Goal: Information Seeking & Learning: Learn about a topic

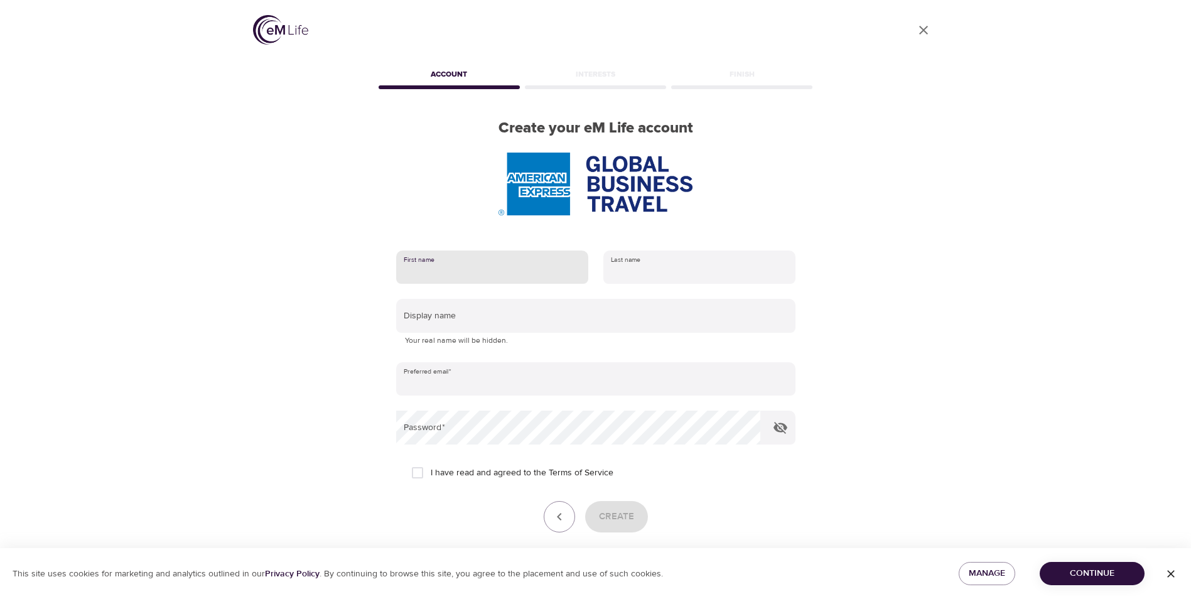
type input "[PERSON_NAME]"
type input "[PERSON_NAME][EMAIL_ADDRESS][PERSON_NAME][DOMAIN_NAME]"
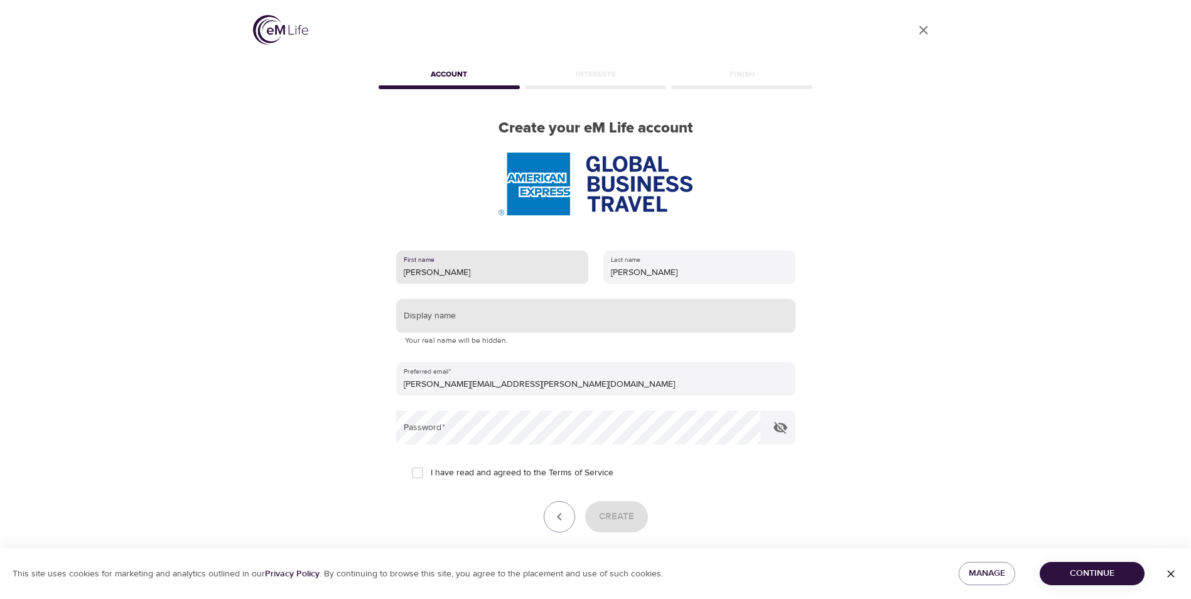
click at [513, 308] on input "text" at bounding box center [595, 316] width 399 height 34
type input "[PERSON_NAME]"
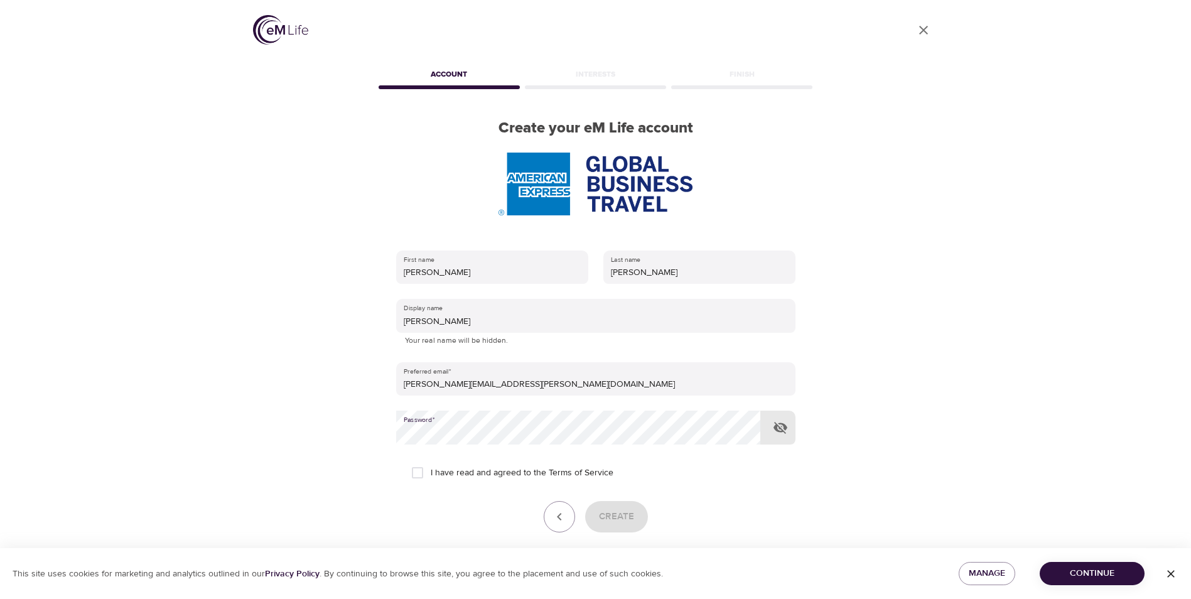
click at [424, 475] on input "I have read and agreed to the Terms of Service" at bounding box center [417, 473] width 26 height 26
checkbox input "true"
click at [602, 509] on span "Create" at bounding box center [616, 517] width 35 height 16
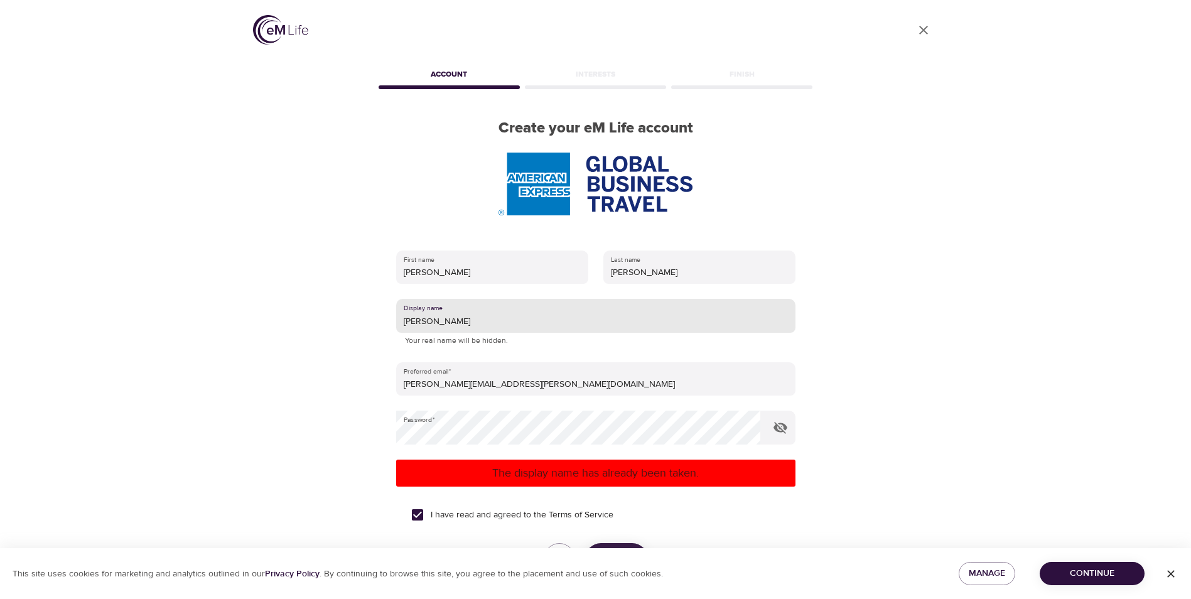
drag, startPoint x: 436, startPoint y: 320, endPoint x: 415, endPoint y: 323, distance: 20.9
click at [415, 323] on input "Rosaria" at bounding box center [595, 316] width 399 height 34
click at [416, 323] on input "Rosaria" at bounding box center [595, 316] width 399 height 34
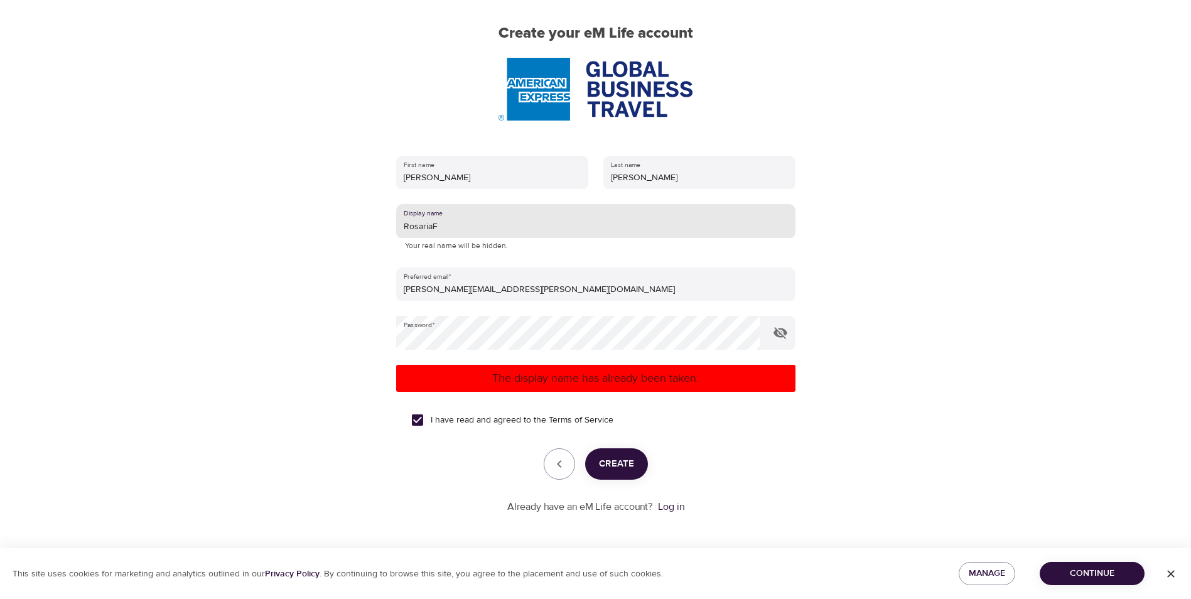
type input "RosariaF"
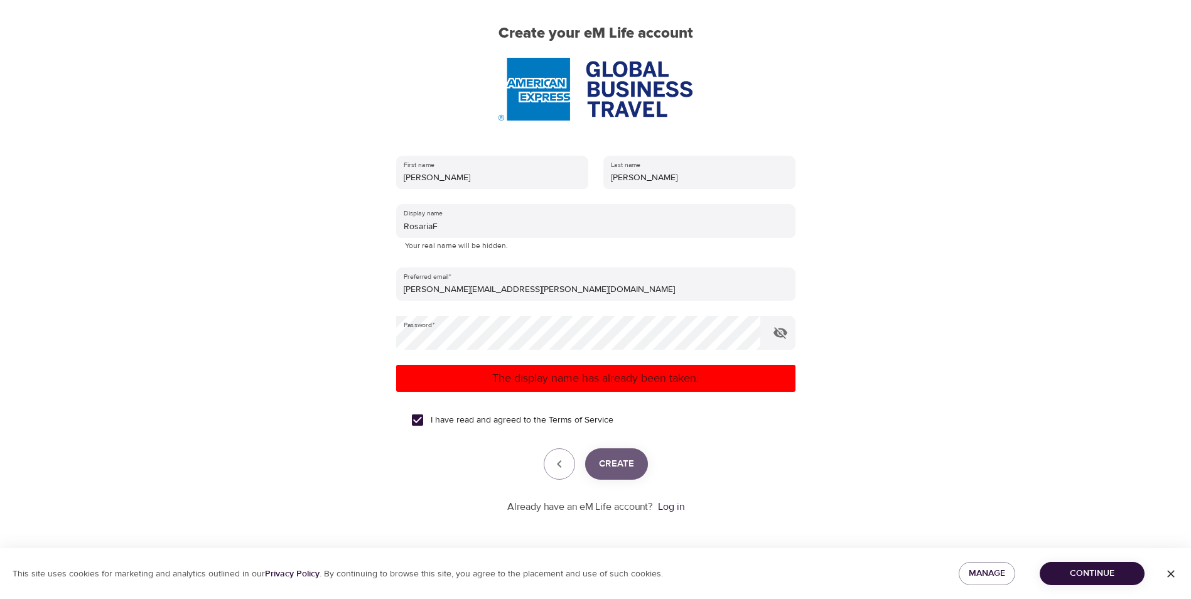
click at [609, 464] on span "Create" at bounding box center [616, 464] width 35 height 16
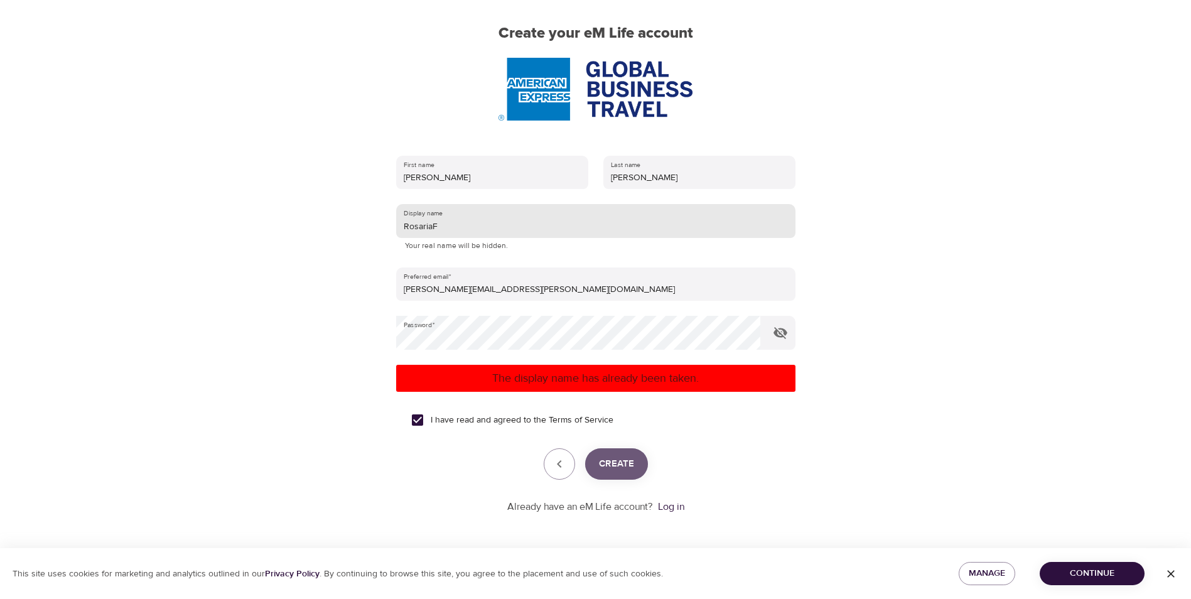
scroll to position [53, 0]
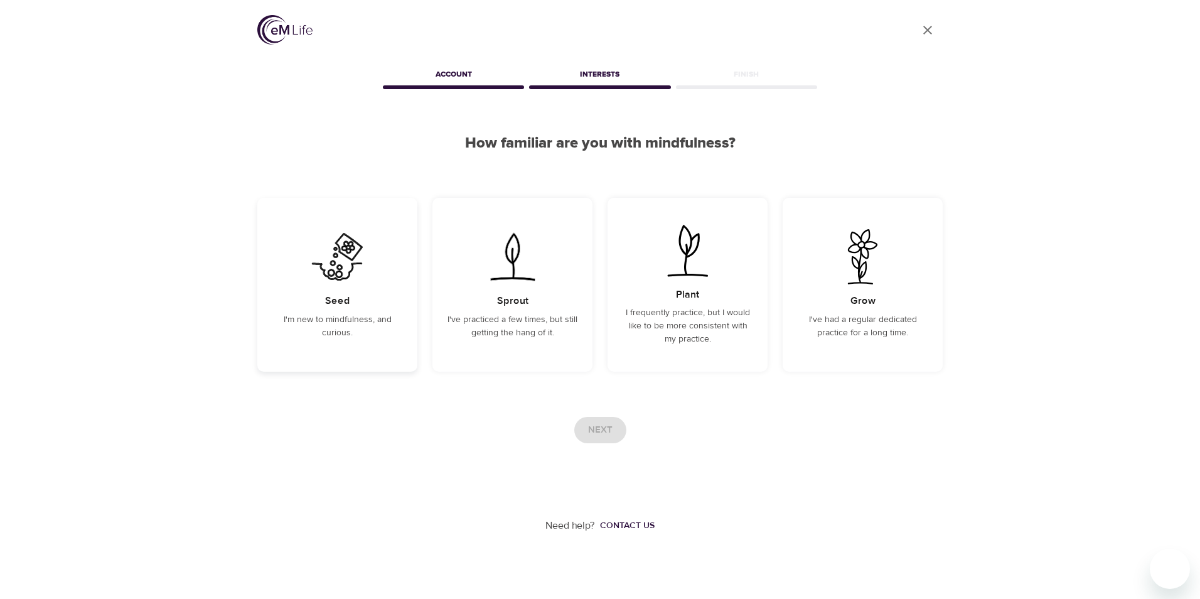
click at [365, 315] on p "I'm new to mindfulness, and curious." at bounding box center [337, 326] width 130 height 26
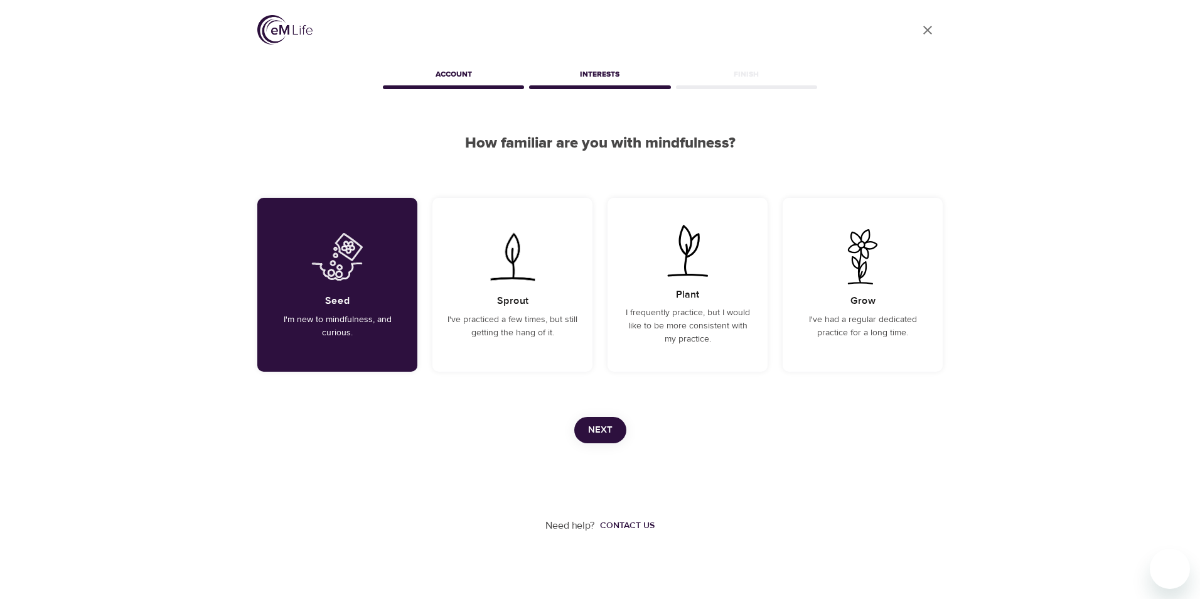
click at [607, 431] on span "Next" at bounding box center [600, 430] width 24 height 16
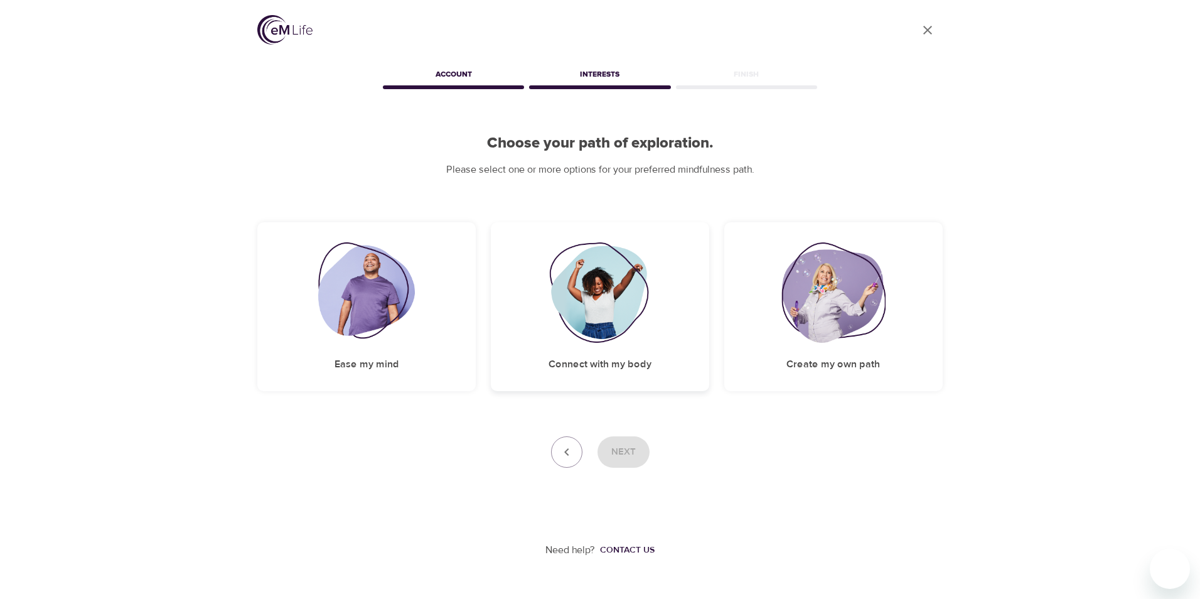
click at [624, 307] on img at bounding box center [600, 292] width 102 height 100
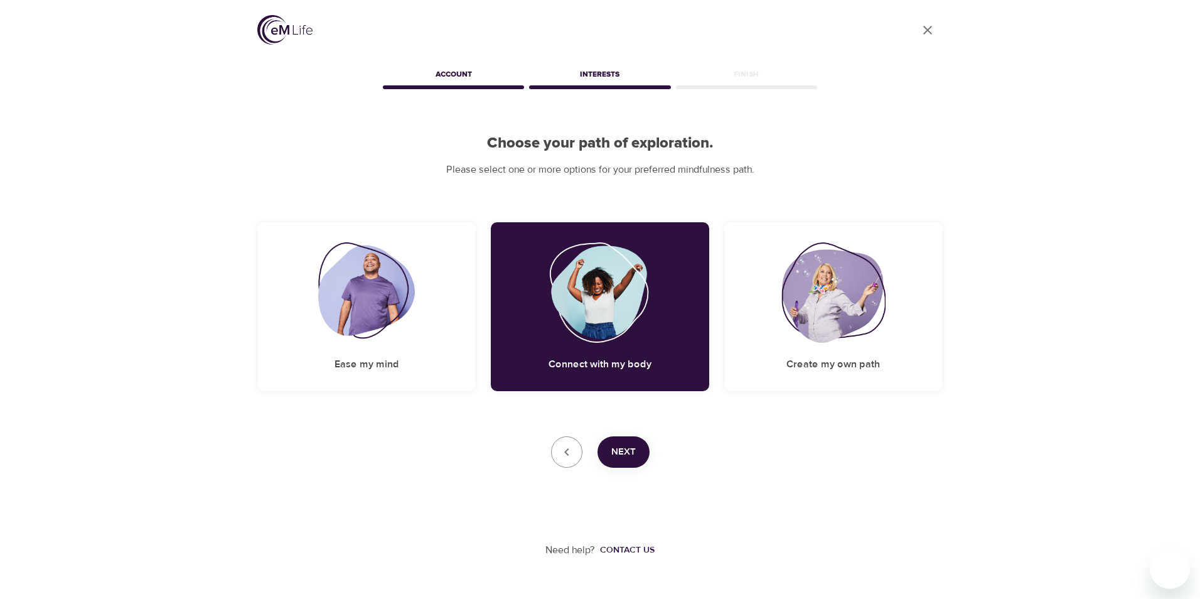
click at [639, 462] on button "Next" at bounding box center [624, 451] width 52 height 31
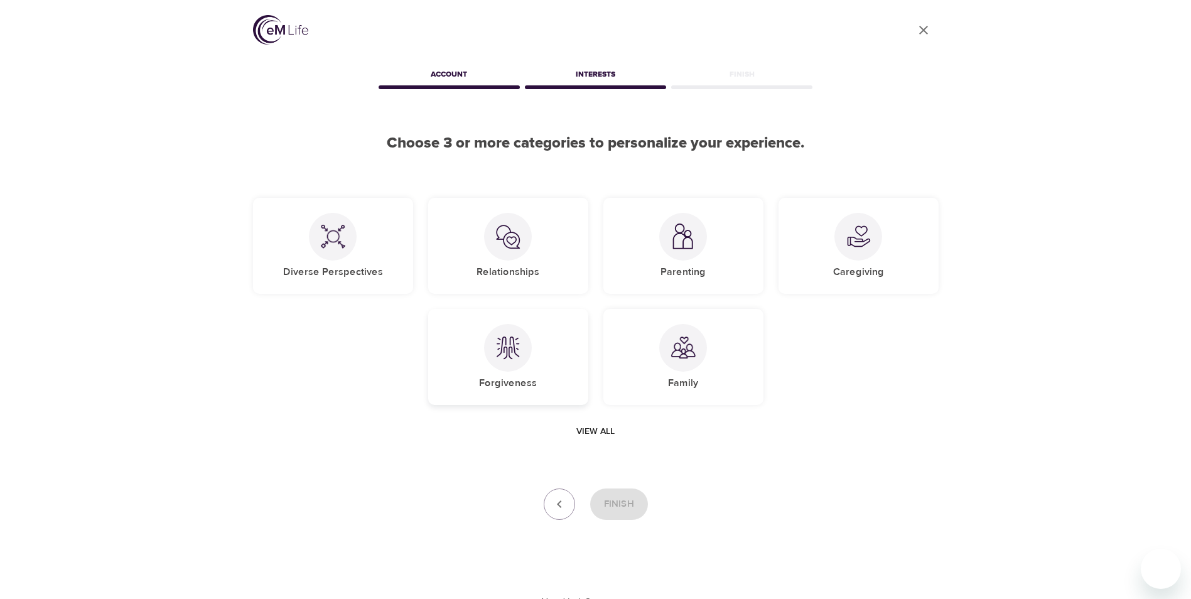
click at [502, 345] on img at bounding box center [507, 347] width 25 height 25
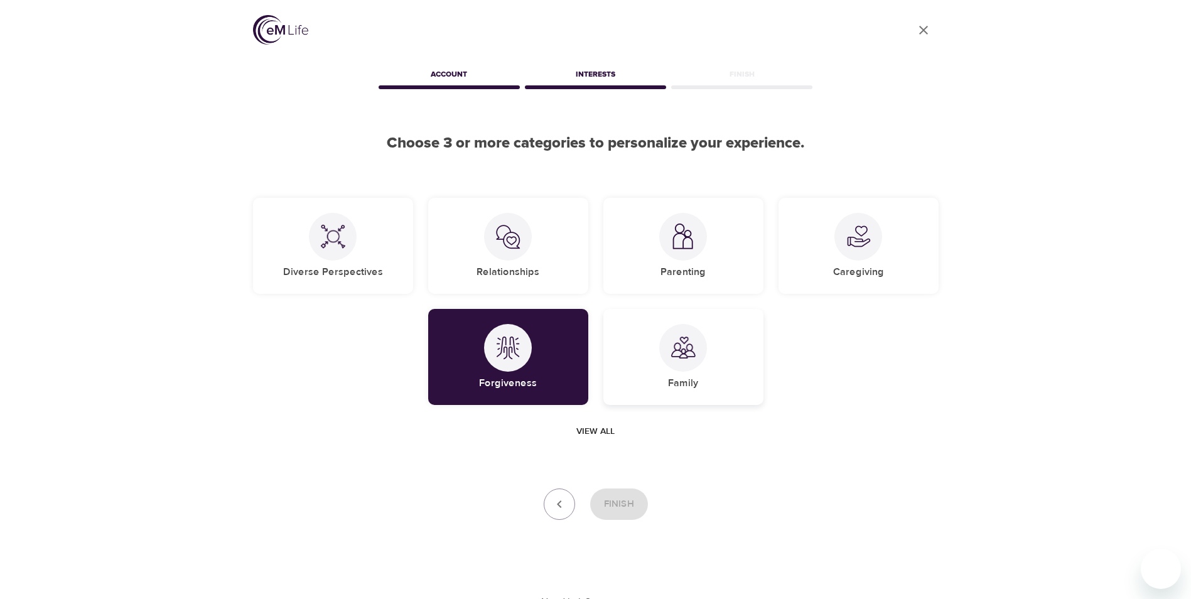
click at [677, 347] on img at bounding box center [683, 347] width 25 height 25
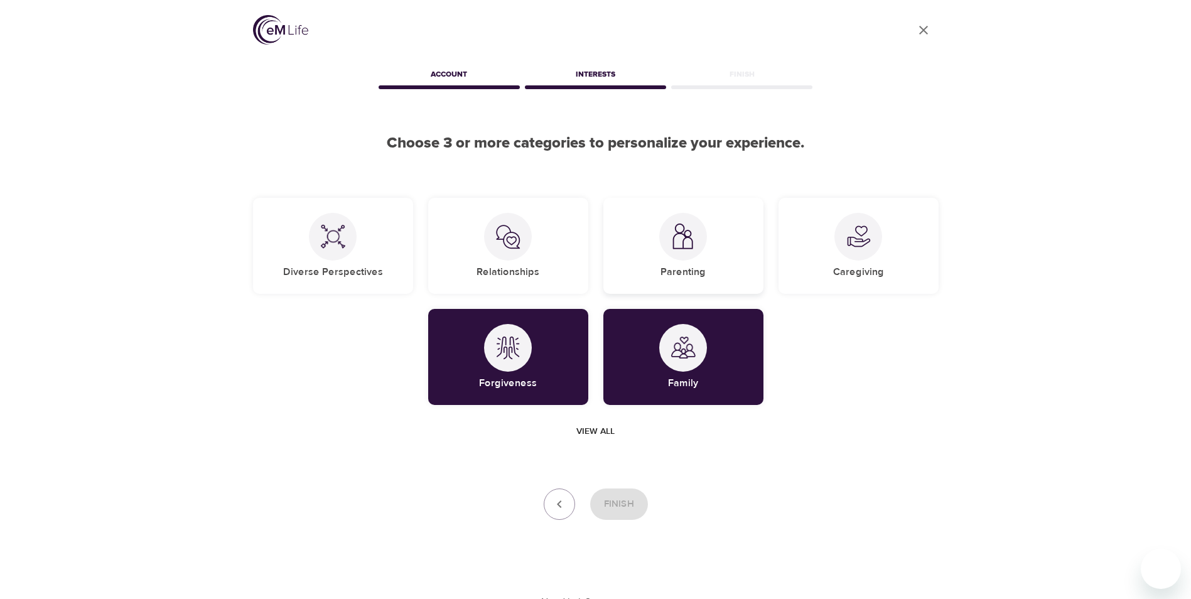
click at [685, 251] on div at bounding box center [683, 237] width 48 height 48
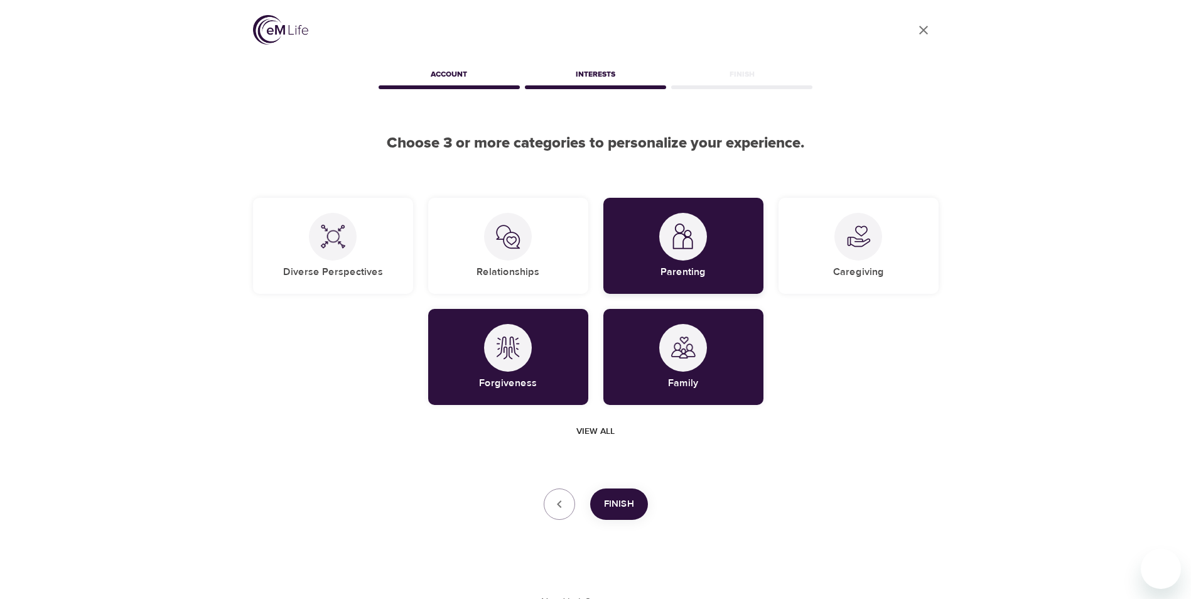
click at [686, 254] on div at bounding box center [683, 237] width 48 height 48
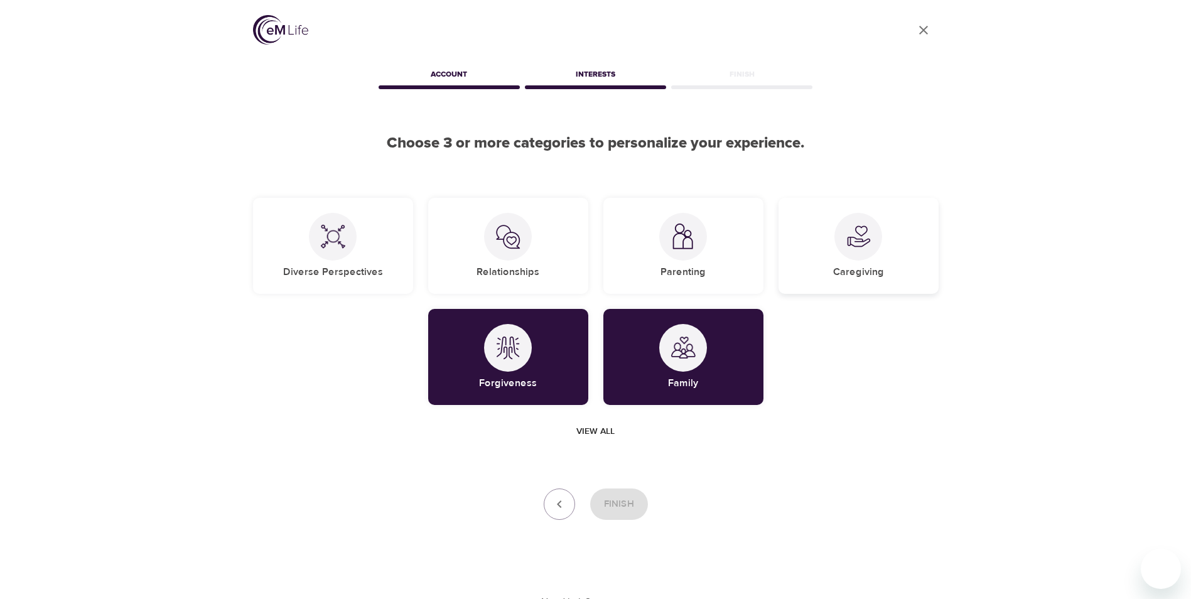
click at [851, 262] on div "Caregiving" at bounding box center [859, 246] width 160 height 96
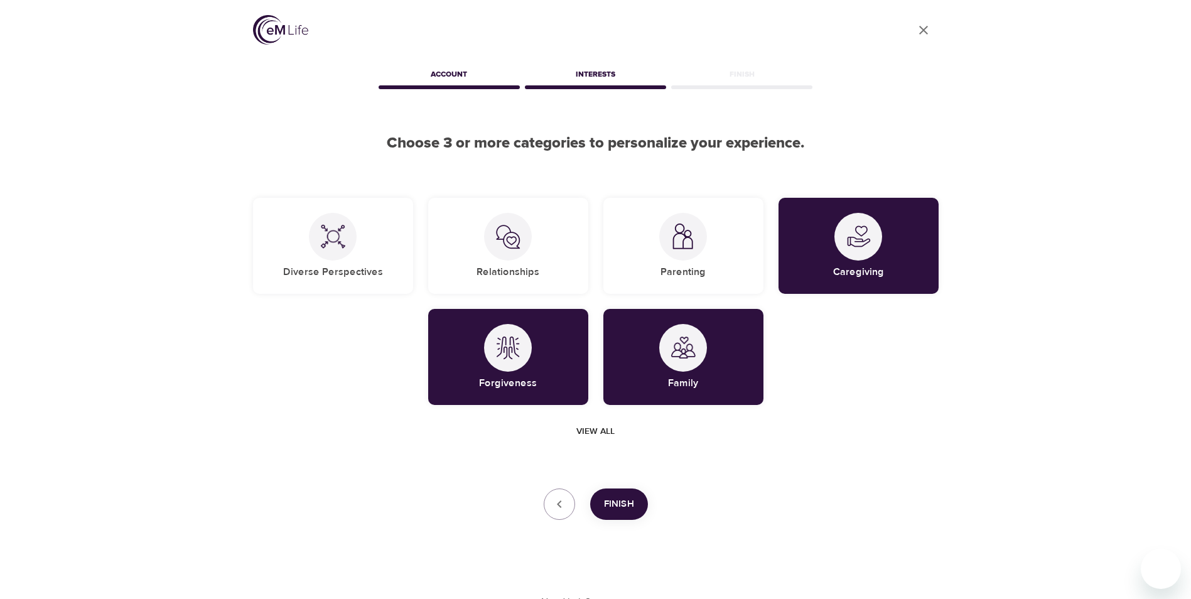
click at [637, 502] on button "Finish" at bounding box center [619, 503] width 58 height 31
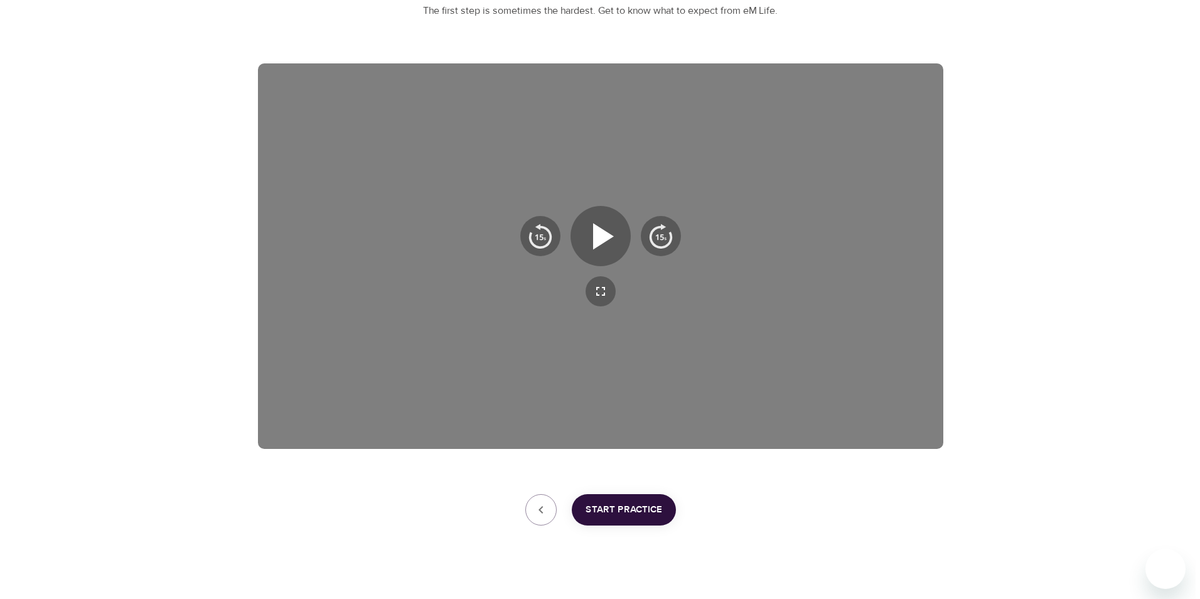
scroll to position [175, 0]
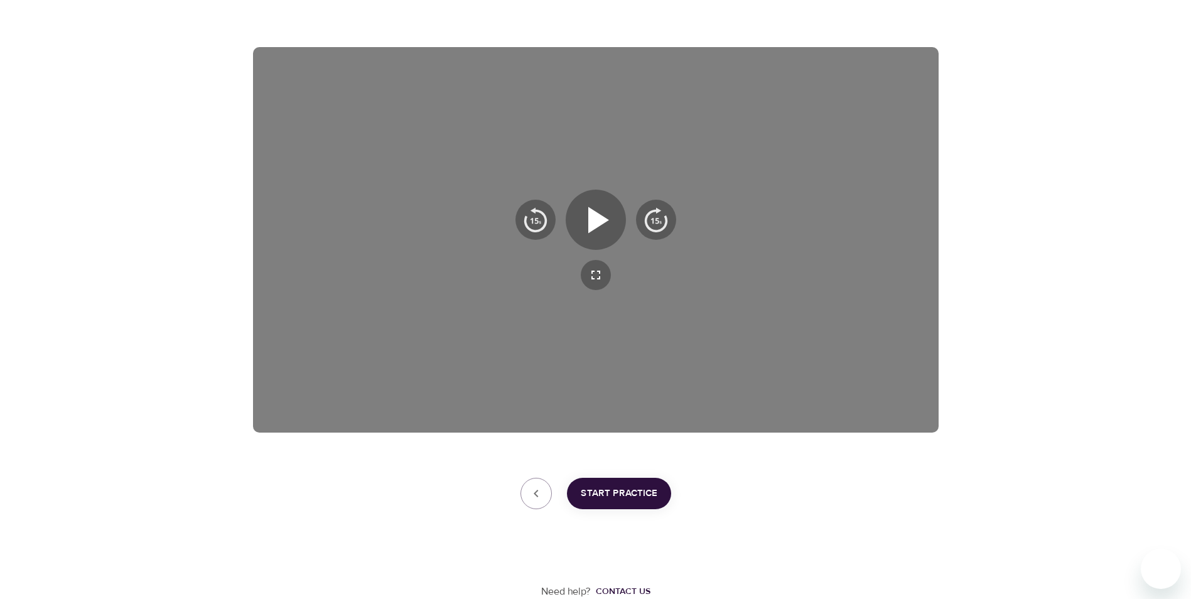
click at [655, 500] on span "Start Practice" at bounding box center [619, 493] width 77 height 16
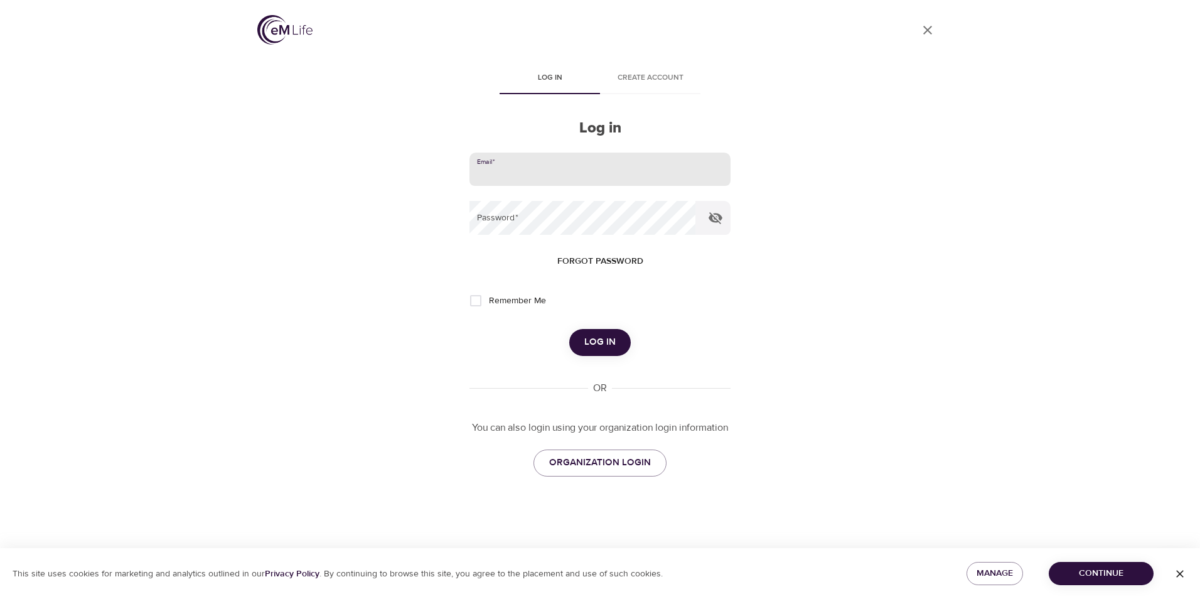
click at [629, 169] on input "email" at bounding box center [600, 170] width 261 height 34
type input "rosaria.frustaci@amexgbt.com"
click at [569, 329] on button "Log in" at bounding box center [600, 342] width 62 height 26
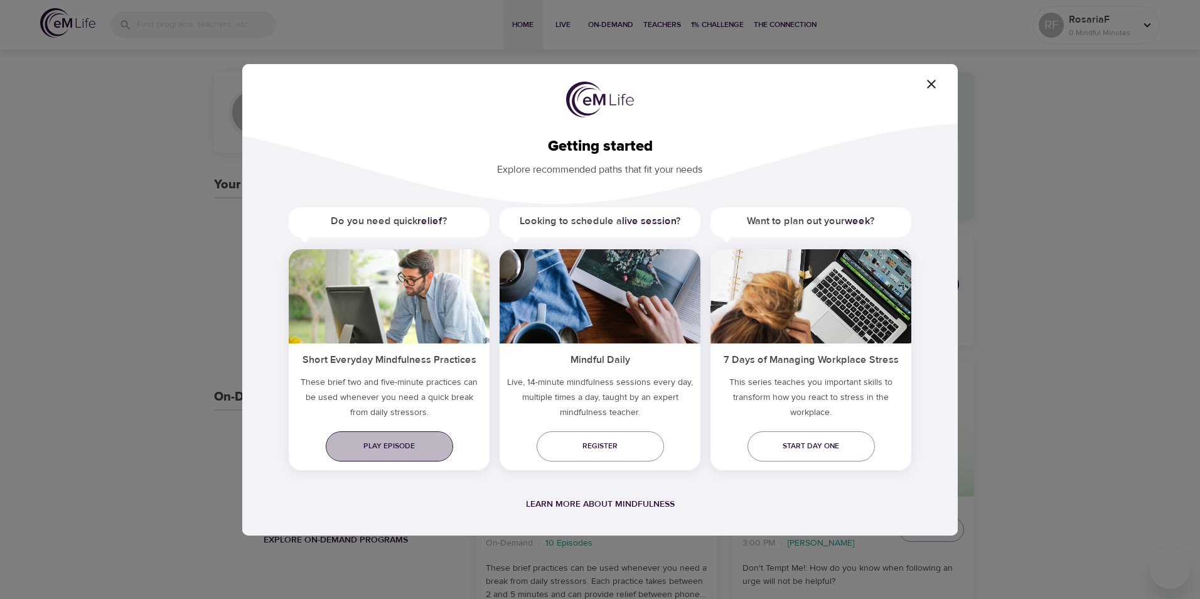
click at [354, 445] on span "Play episode" at bounding box center [389, 446] width 107 height 13
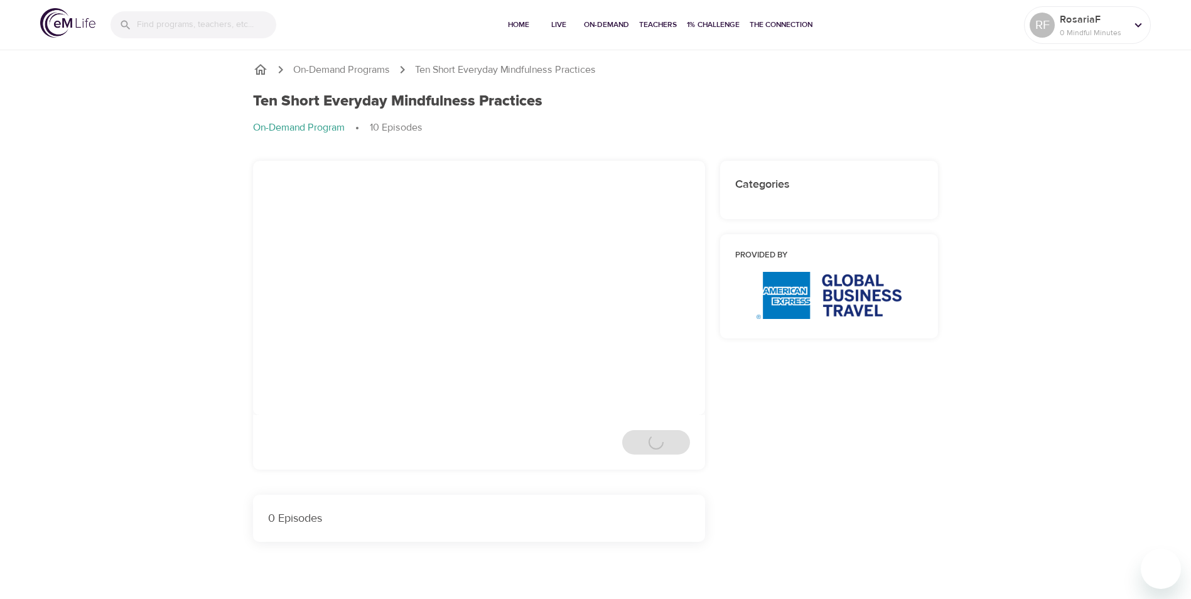
click at [584, 87] on div "Ten Short Everyday Mindfulness Practices On-Demand Program 10 Episodes" at bounding box center [595, 119] width 701 height 68
